Goal: Information Seeking & Learning: Learn about a topic

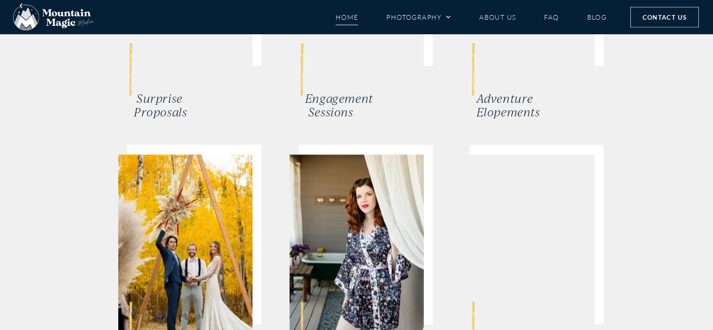
scroll to position [2033, 0]
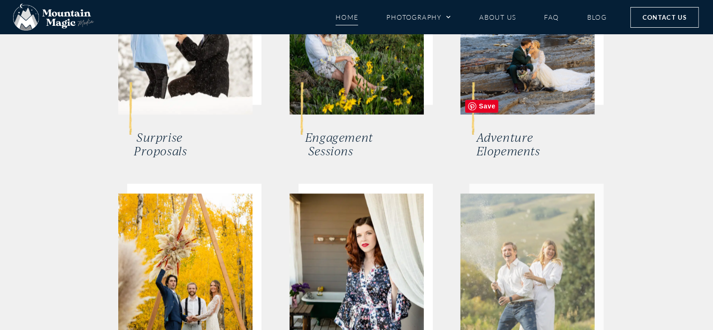
click at [504, 225] on img at bounding box center [528, 284] width 134 height 180
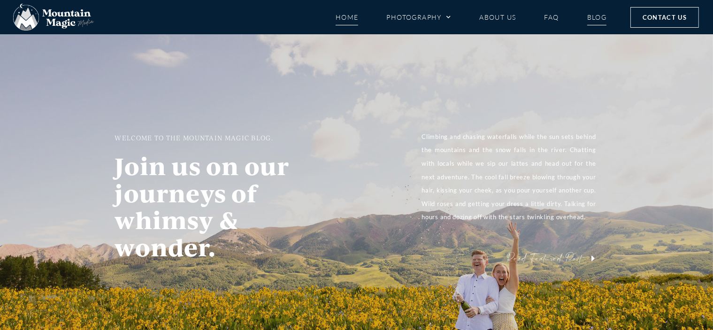
click at [349, 24] on link "Home" at bounding box center [347, 17] width 23 height 16
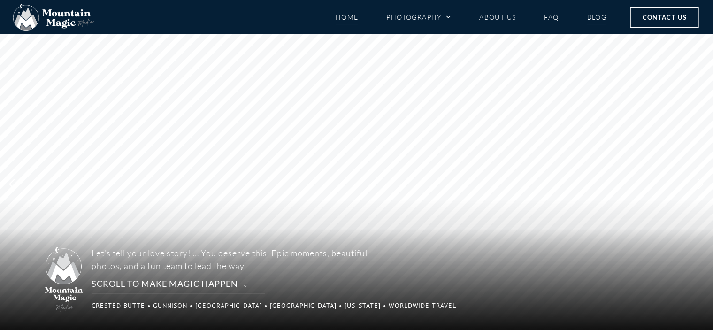
click at [603, 20] on link "Blog" at bounding box center [598, 17] width 20 height 16
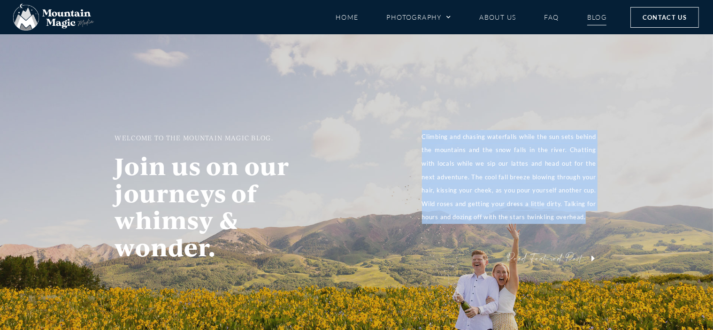
drag, startPoint x: 409, startPoint y: 134, endPoint x: 604, endPoint y: 225, distance: 215.6
click at [604, 225] on div "WELCOME TO THE MOUNTAIN MAGIC BLOG. Join us on our journeys of whimsy & wonder.…" at bounding box center [357, 199] width 564 height 139
copy p "Climbing and chasing waterfalls while the sun sets behind the mountains and the…"
